Goal: Transaction & Acquisition: Download file/media

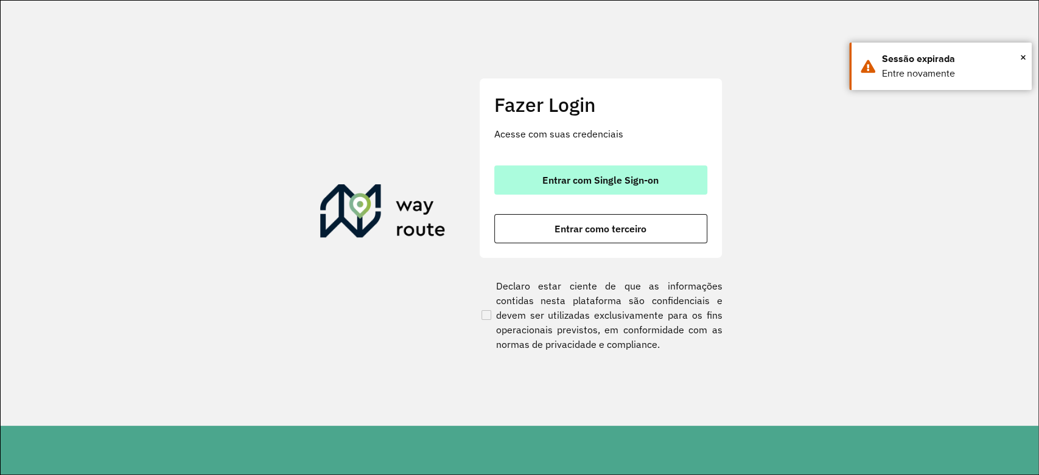
click at [501, 183] on button "Entrar com Single Sign-on" at bounding box center [600, 180] width 213 height 29
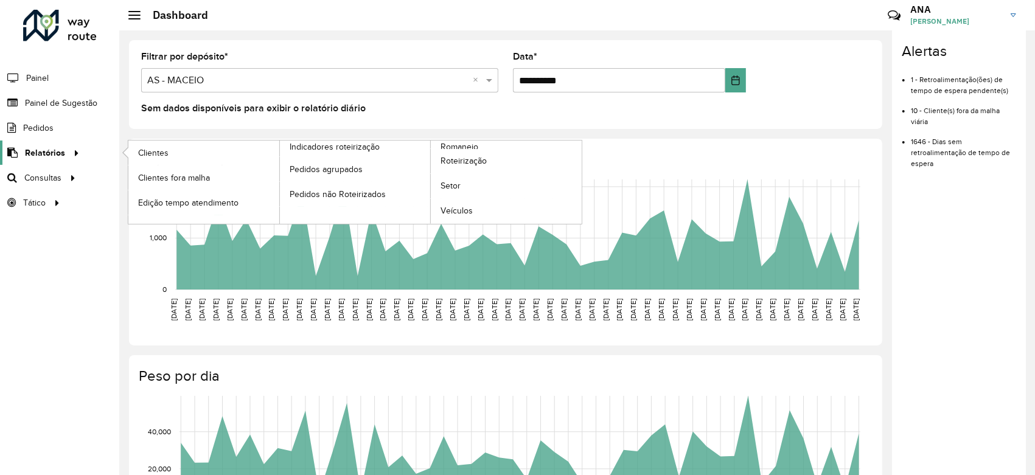
click at [54, 159] on link "Relatórios" at bounding box center [41, 153] width 83 height 24
click at [470, 145] on span "Romaneio" at bounding box center [461, 147] width 40 height 13
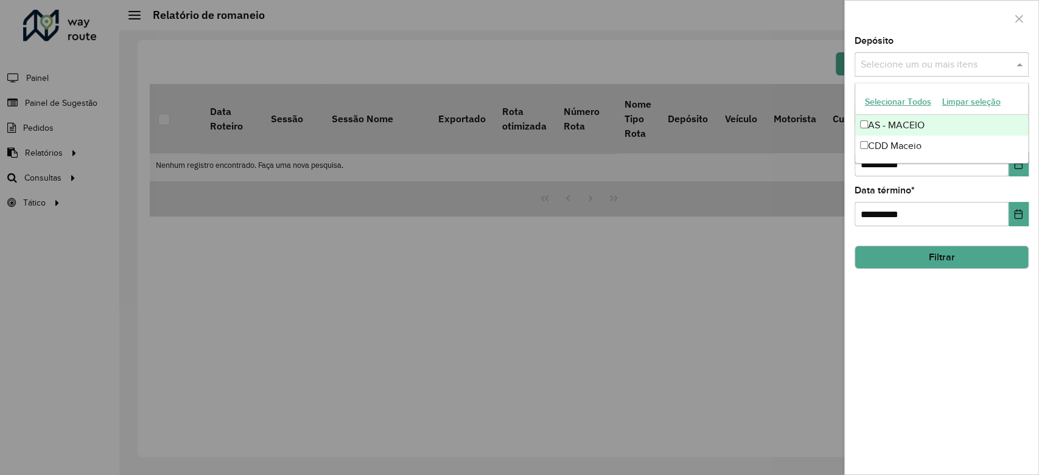
click at [881, 72] on div "Selecione um ou mais itens" at bounding box center [941, 64] width 174 height 24
click at [879, 100] on button "Selecionar Todos" at bounding box center [897, 101] width 77 height 19
click at [1023, 167] on button "Choose Date" at bounding box center [1018, 164] width 20 height 24
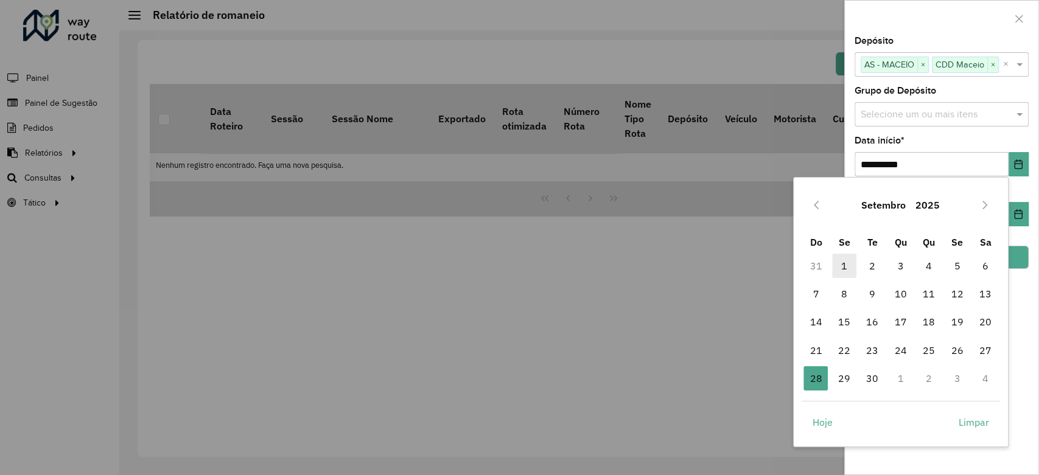
click at [842, 267] on span "1" at bounding box center [844, 266] width 24 height 24
type input "**********"
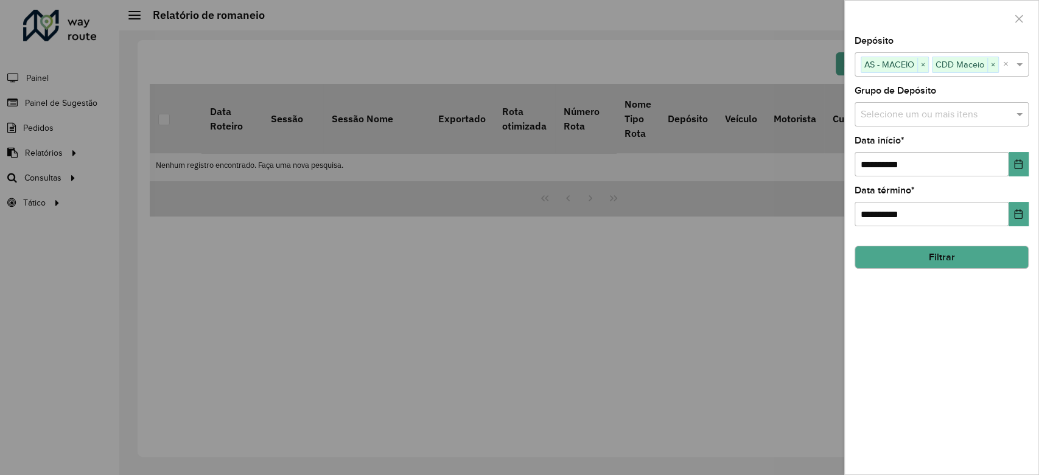
click at [954, 252] on button "Filtrar" at bounding box center [941, 257] width 174 height 23
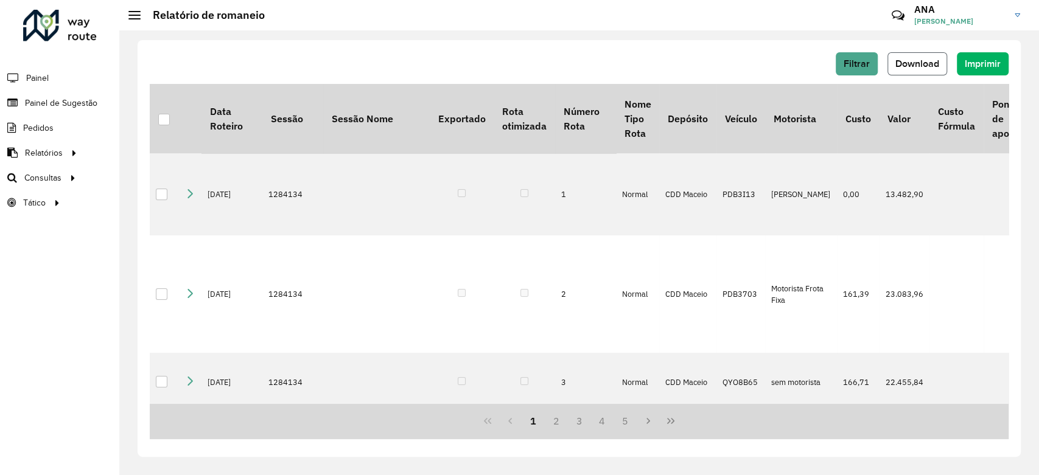
click at [938, 58] on span "Download" at bounding box center [917, 63] width 44 height 10
click at [925, 57] on button "Download" at bounding box center [917, 63] width 60 height 23
